Goal: Task Accomplishment & Management: Use online tool/utility

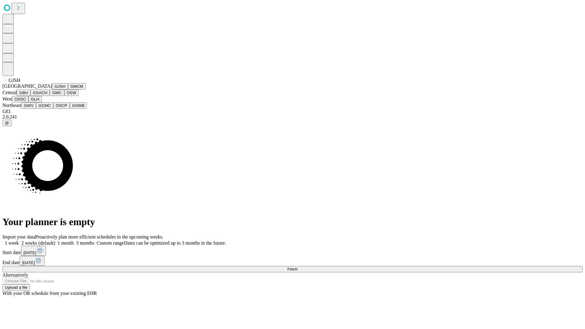
click at [52, 90] on button "GJSH" at bounding box center [60, 86] width 16 height 6
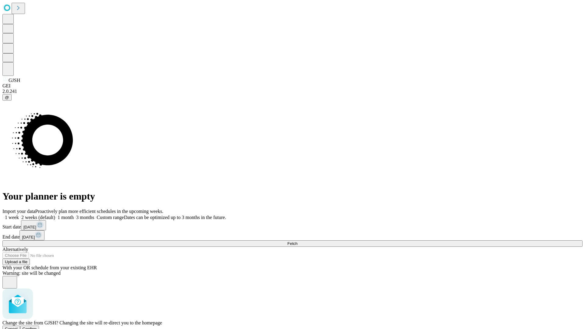
click at [37, 327] on span "Confirm" at bounding box center [30, 329] width 14 height 5
click at [74, 215] on label "1 month" at bounding box center [64, 217] width 19 height 5
click at [297, 241] on span "Fetch" at bounding box center [292, 243] width 10 height 5
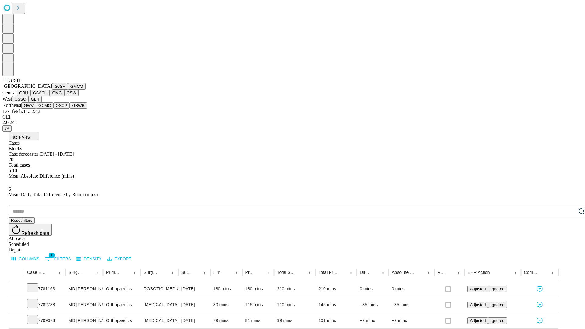
click at [68, 90] on button "GMCM" at bounding box center [77, 86] width 18 height 6
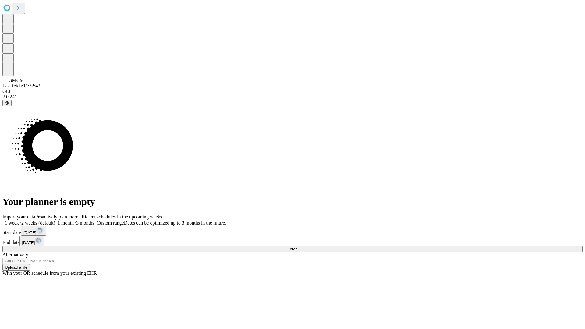
click at [74, 220] on label "1 month" at bounding box center [64, 222] width 19 height 5
click at [297, 247] on span "Fetch" at bounding box center [292, 249] width 10 height 5
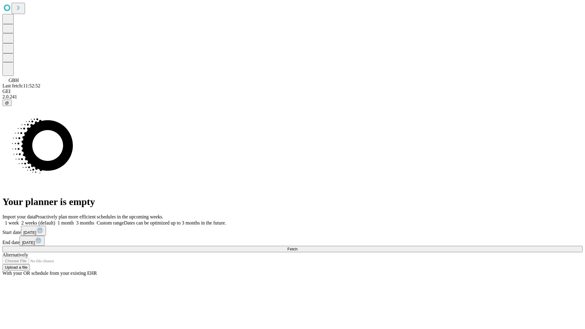
click at [74, 220] on label "1 month" at bounding box center [64, 222] width 19 height 5
click at [297, 247] on span "Fetch" at bounding box center [292, 249] width 10 height 5
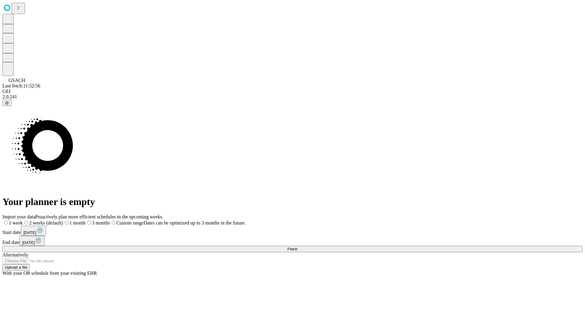
click at [86, 220] on label "1 month" at bounding box center [74, 222] width 23 height 5
click at [297, 247] on span "Fetch" at bounding box center [292, 249] width 10 height 5
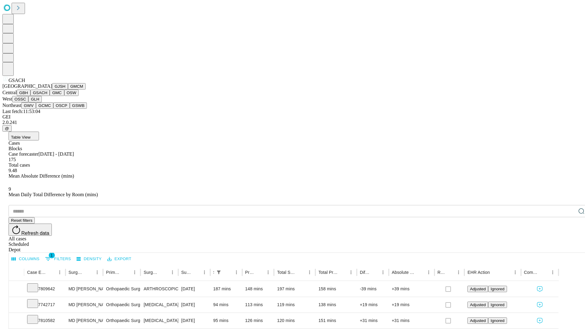
click at [50, 96] on button "GMC" at bounding box center [57, 93] width 14 height 6
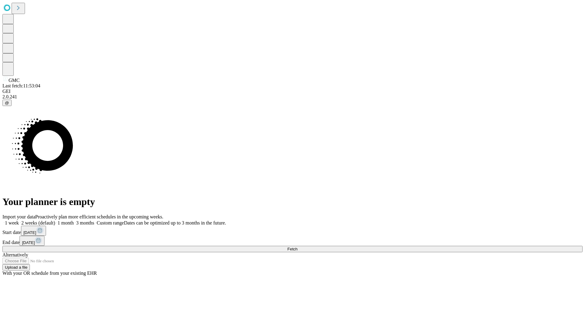
click at [74, 220] on label "1 month" at bounding box center [64, 222] width 19 height 5
click at [297, 247] on span "Fetch" at bounding box center [292, 249] width 10 height 5
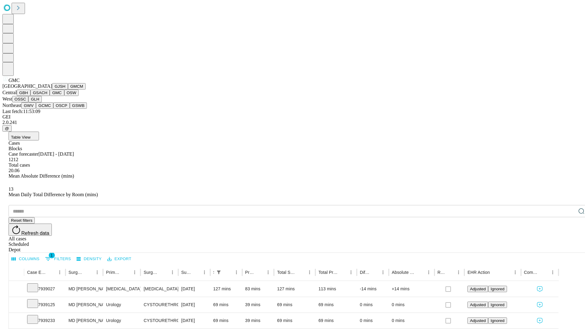
click at [64, 96] on button "OSW" at bounding box center [71, 93] width 15 height 6
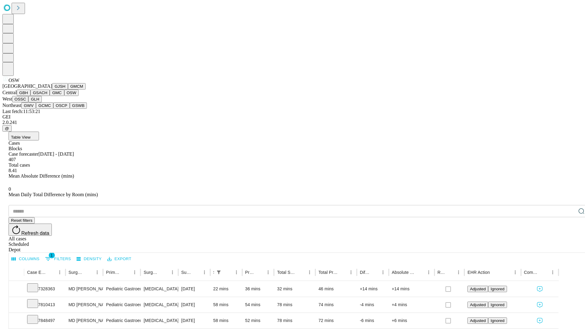
click at [29, 102] on button "OSSC" at bounding box center [20, 99] width 16 height 6
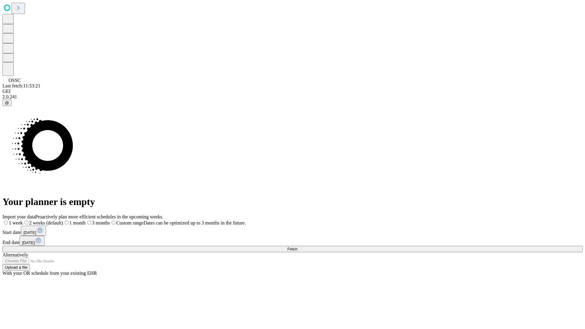
click at [86, 220] on label "1 month" at bounding box center [74, 222] width 23 height 5
click at [297, 247] on span "Fetch" at bounding box center [292, 249] width 10 height 5
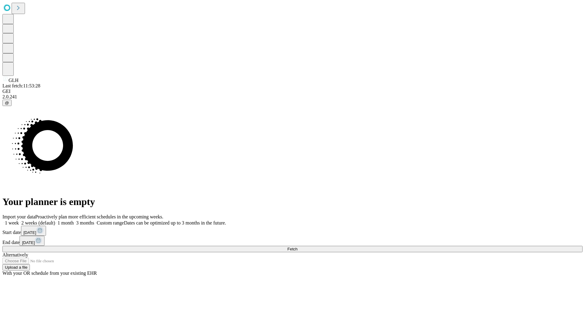
click at [74, 220] on label "1 month" at bounding box center [64, 222] width 19 height 5
click at [297, 247] on span "Fetch" at bounding box center [292, 249] width 10 height 5
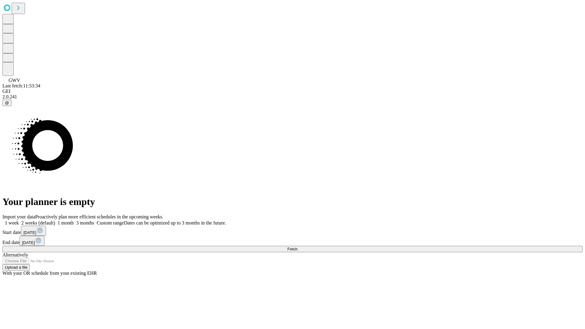
click at [297, 247] on span "Fetch" at bounding box center [292, 249] width 10 height 5
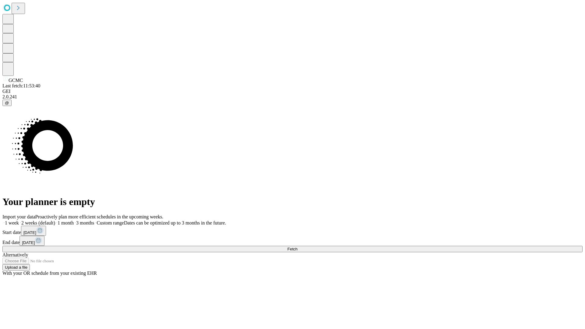
click at [74, 220] on label "1 month" at bounding box center [64, 222] width 19 height 5
click at [297, 247] on span "Fetch" at bounding box center [292, 249] width 10 height 5
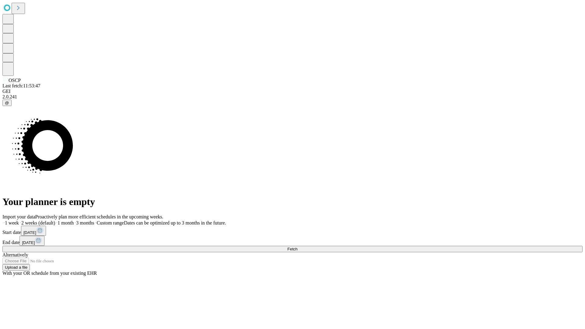
click at [74, 220] on label "1 month" at bounding box center [64, 222] width 19 height 5
click at [297, 247] on span "Fetch" at bounding box center [292, 249] width 10 height 5
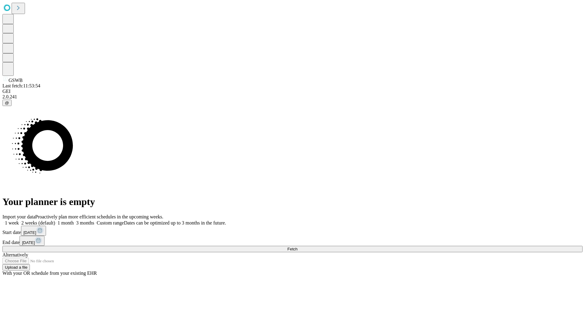
click at [74, 220] on label "1 month" at bounding box center [64, 222] width 19 height 5
click at [297, 247] on span "Fetch" at bounding box center [292, 249] width 10 height 5
